Goal: Transaction & Acquisition: Purchase product/service

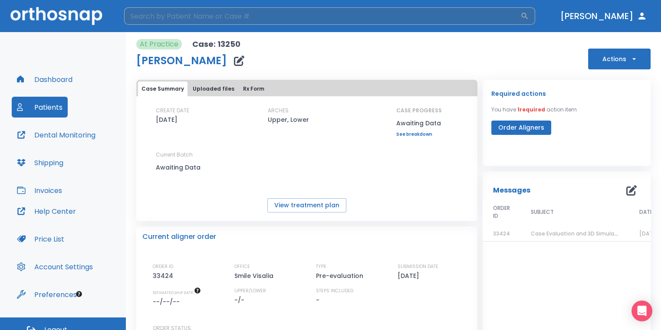
click at [417, 16] on input "search" at bounding box center [322, 15] width 396 height 17
type input "[PERSON_NAME]"
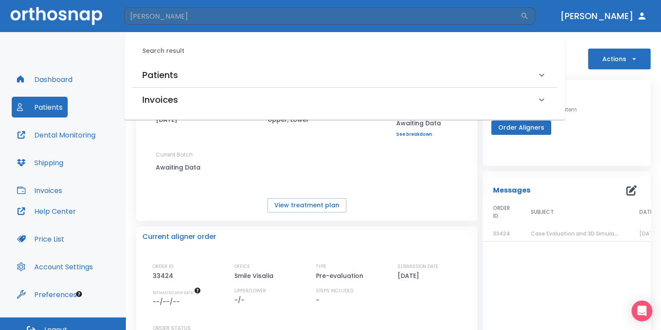
click at [217, 75] on div "Patients" at bounding box center [339, 75] width 394 height 14
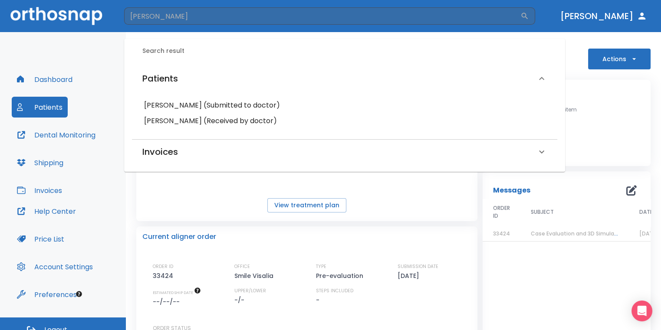
click at [215, 125] on h6 "[PERSON_NAME] (Received by doctor)" at bounding box center [344, 121] width 401 height 12
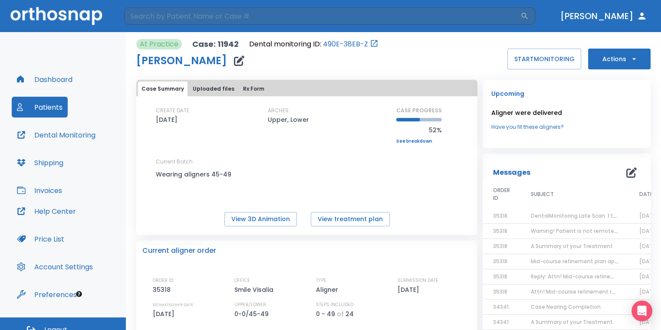
click at [611, 63] on button "Actions" at bounding box center [619, 59] width 63 height 21
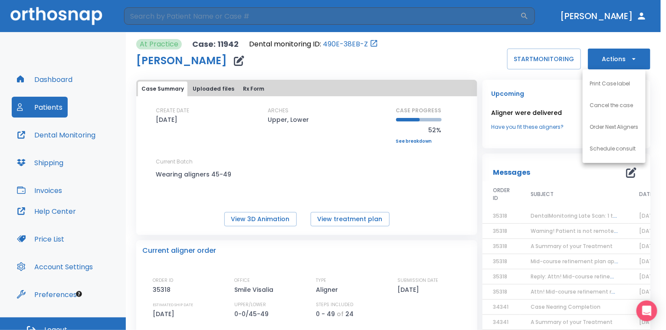
click at [610, 131] on li "Order Next Aligners" at bounding box center [614, 127] width 63 height 22
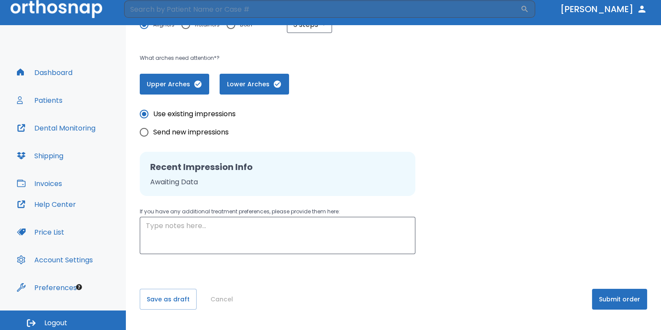
scroll to position [10, 0]
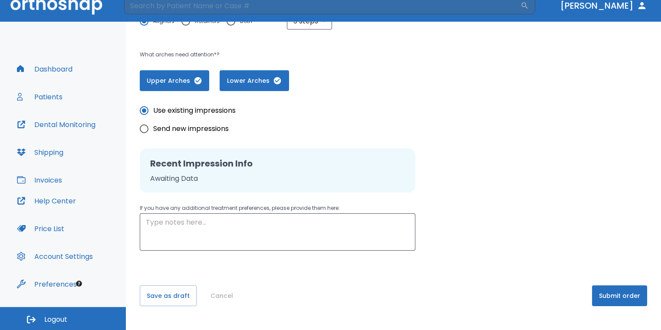
click at [613, 293] on button "Submit order" at bounding box center [619, 296] width 55 height 21
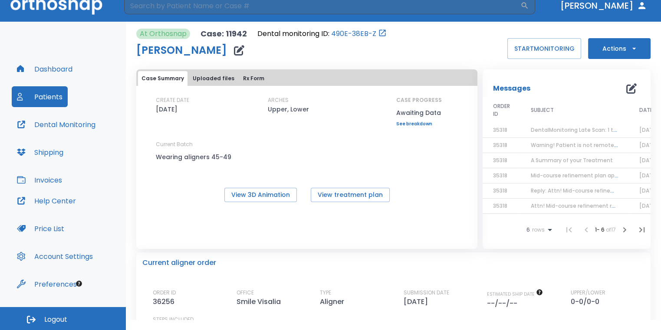
scroll to position [7, 0]
click at [622, 230] on icon "button" at bounding box center [624, 230] width 10 height 10
click at [623, 231] on icon "button" at bounding box center [624, 230] width 10 height 10
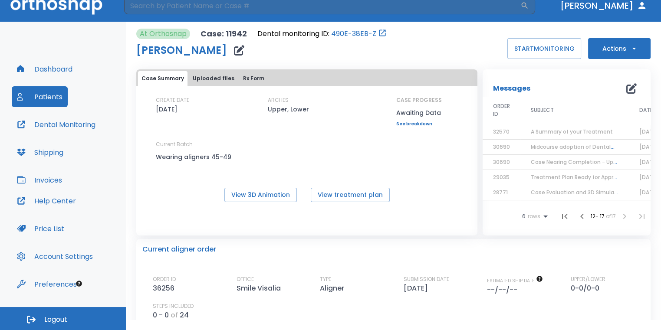
scroll to position [0, 0]
click at [616, 265] on div "Current aligner order ORDER ID 36256 OFFICE Smile Visalia TYPE Aligner SUBMISSI…" at bounding box center [393, 311] width 514 height 145
